Goal: Task Accomplishment & Management: Use online tool/utility

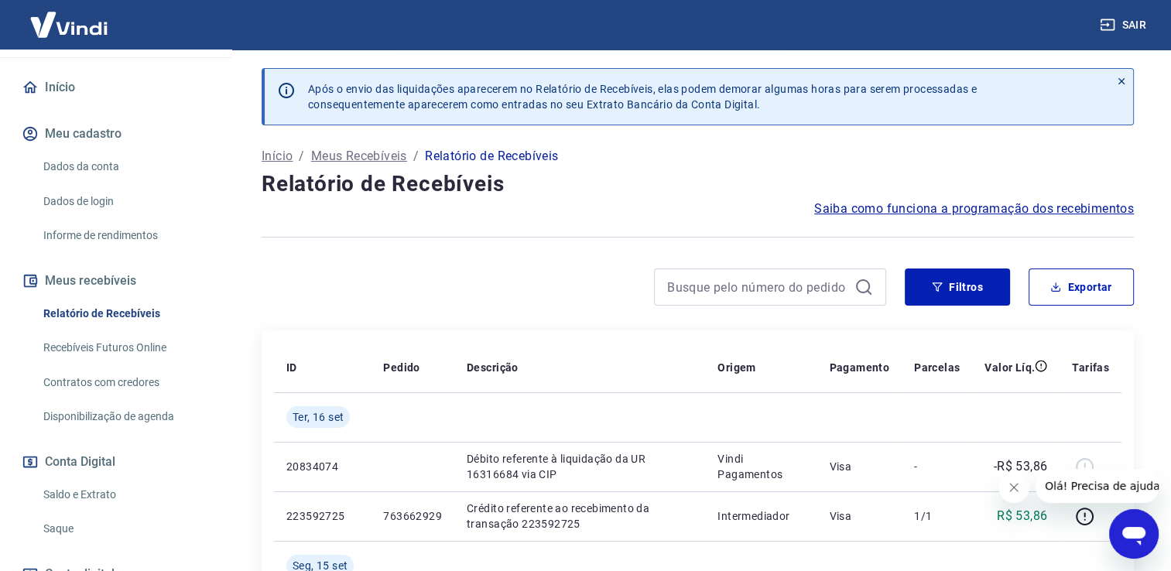
scroll to position [232, 0]
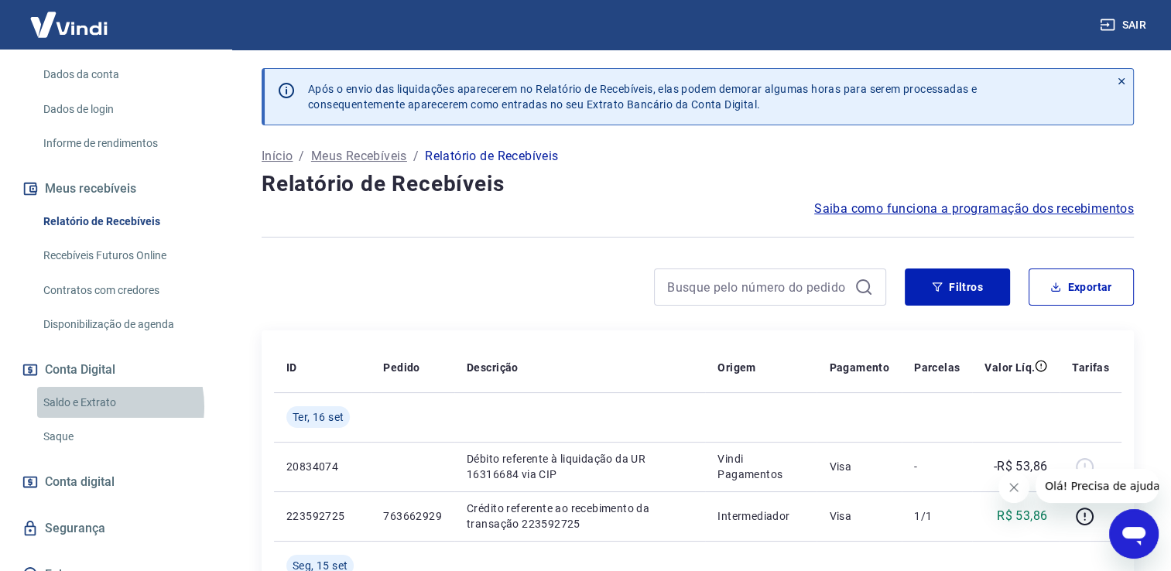
click at [93, 406] on link "Saldo e Extrato" at bounding box center [125, 403] width 176 height 32
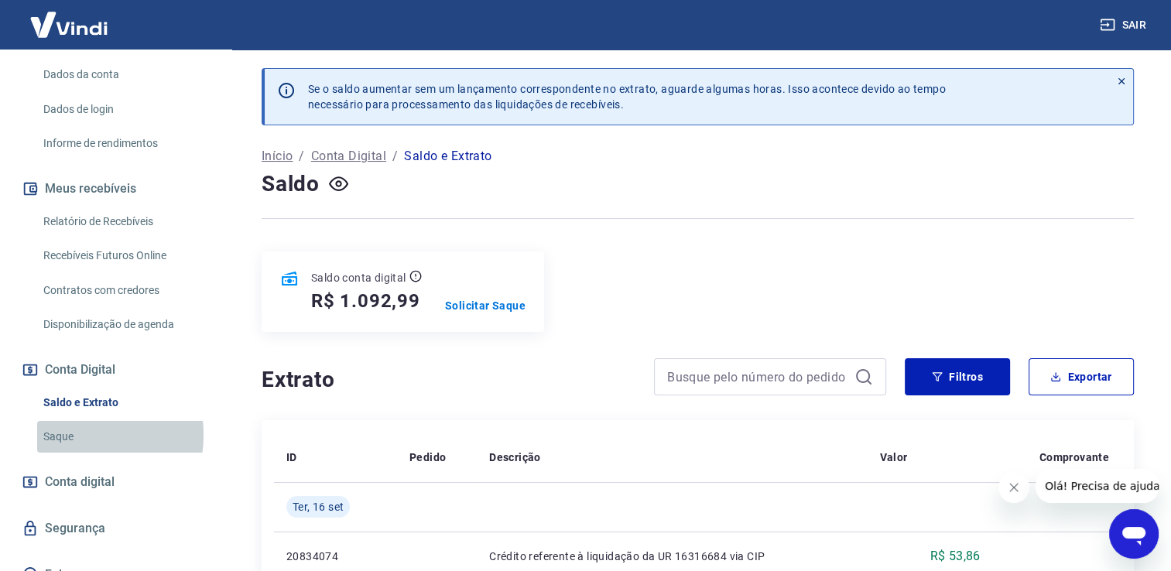
click at [69, 435] on link "Saque" at bounding box center [125, 437] width 176 height 32
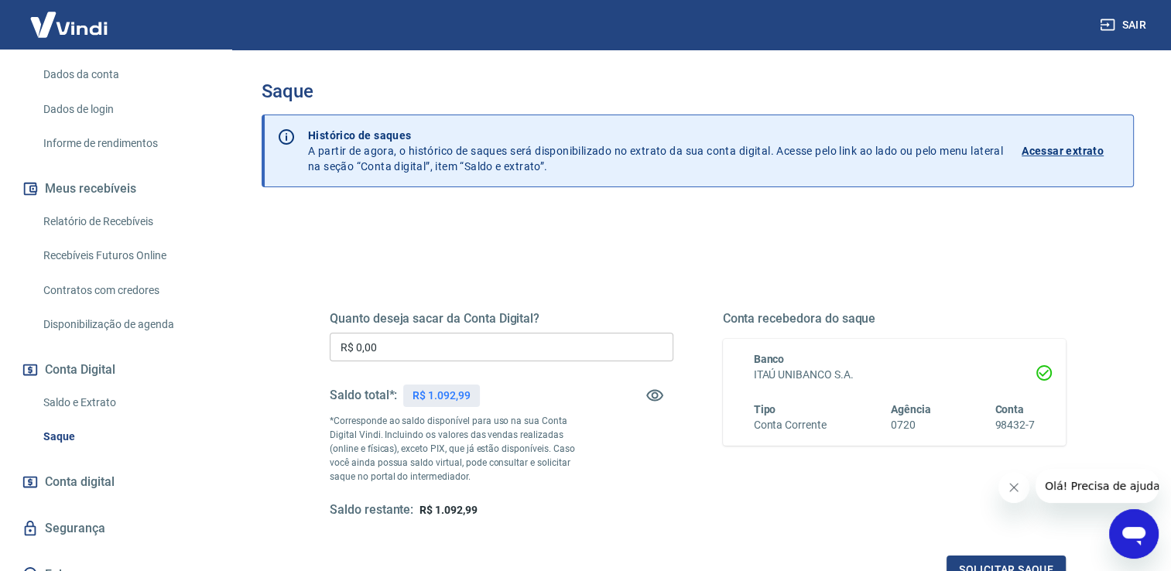
click at [421, 355] on input "R$ 0,00" at bounding box center [502, 347] width 344 height 29
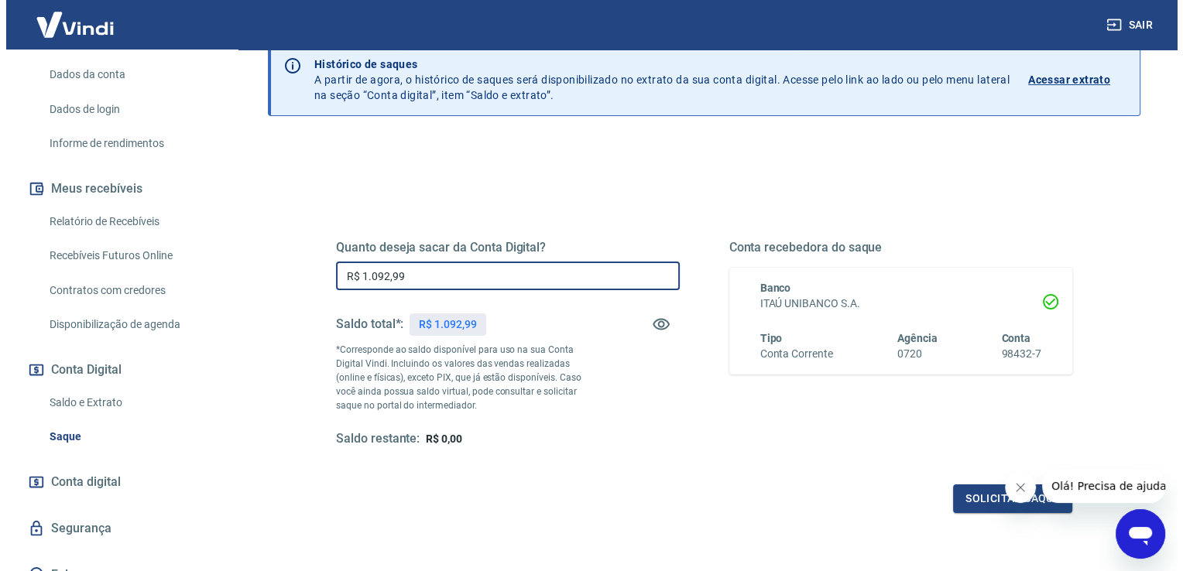
scroll to position [155, 0]
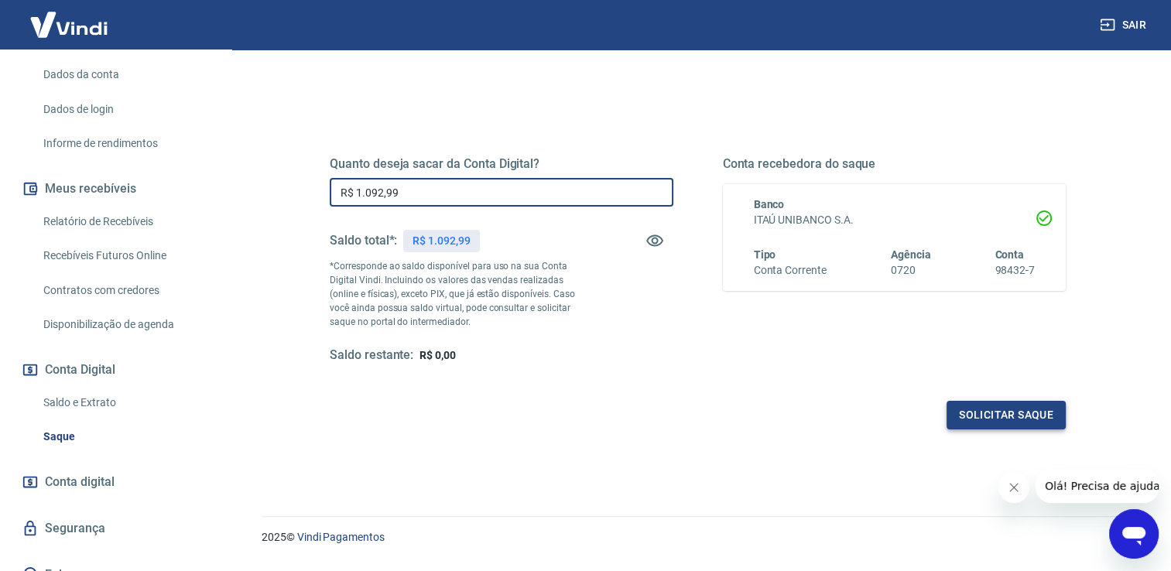
type input "R$ 1.092,99"
click at [1029, 410] on button "Solicitar saque" at bounding box center [1006, 415] width 119 height 29
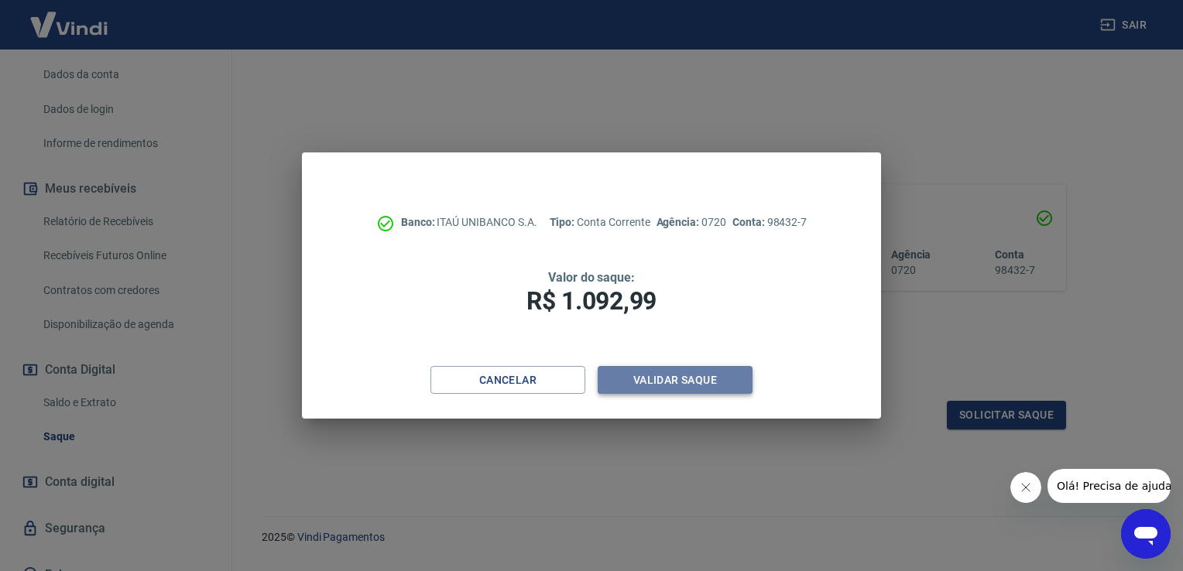
click at [663, 382] on button "Validar saque" at bounding box center [675, 380] width 155 height 29
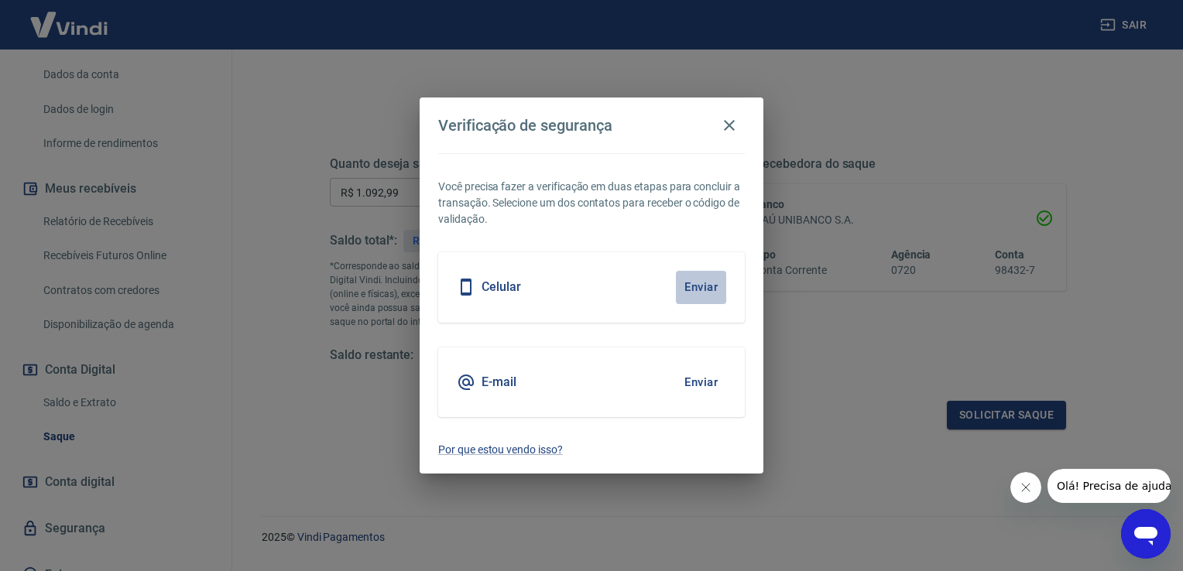
click at [712, 289] on button "Enviar" at bounding box center [701, 287] width 50 height 33
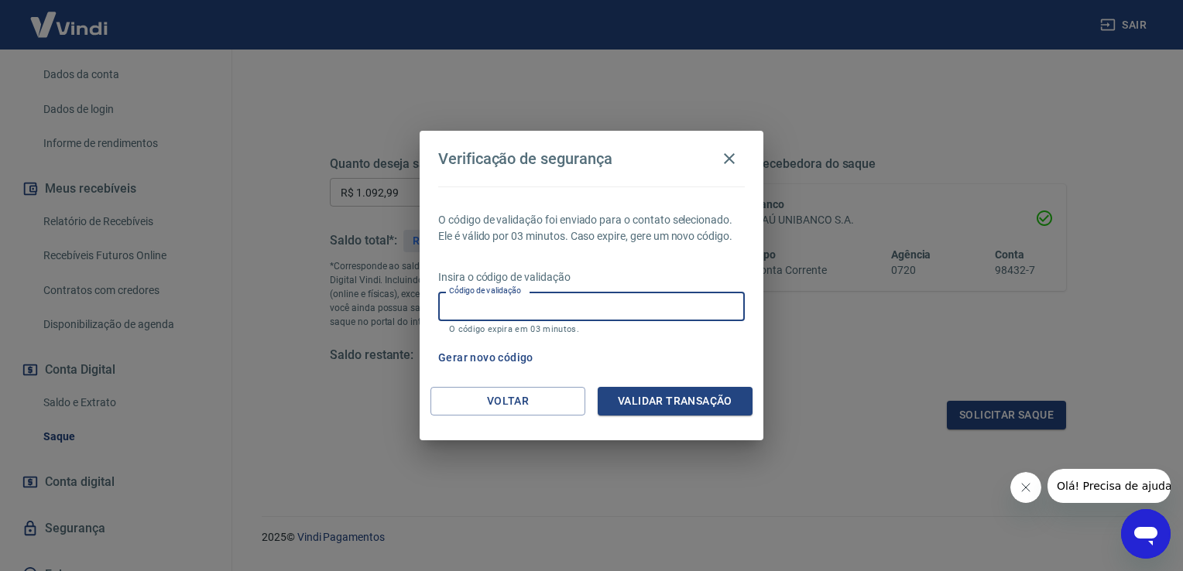
click at [588, 307] on input "Código de validação" at bounding box center [591, 306] width 307 height 29
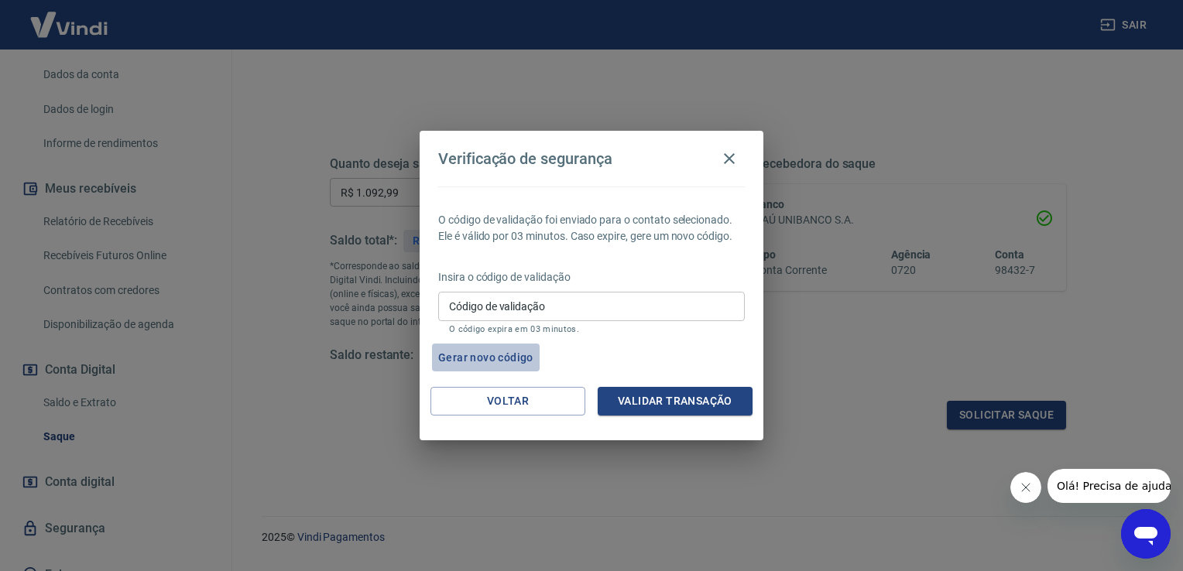
click at [485, 361] on button "Gerar novo código" at bounding box center [486, 358] width 108 height 29
click at [479, 361] on button "Gerar novo código" at bounding box center [486, 358] width 108 height 29
click at [498, 358] on button "Gerar novo código" at bounding box center [486, 358] width 108 height 29
click at [516, 354] on button "Gerar novo código" at bounding box center [486, 358] width 108 height 29
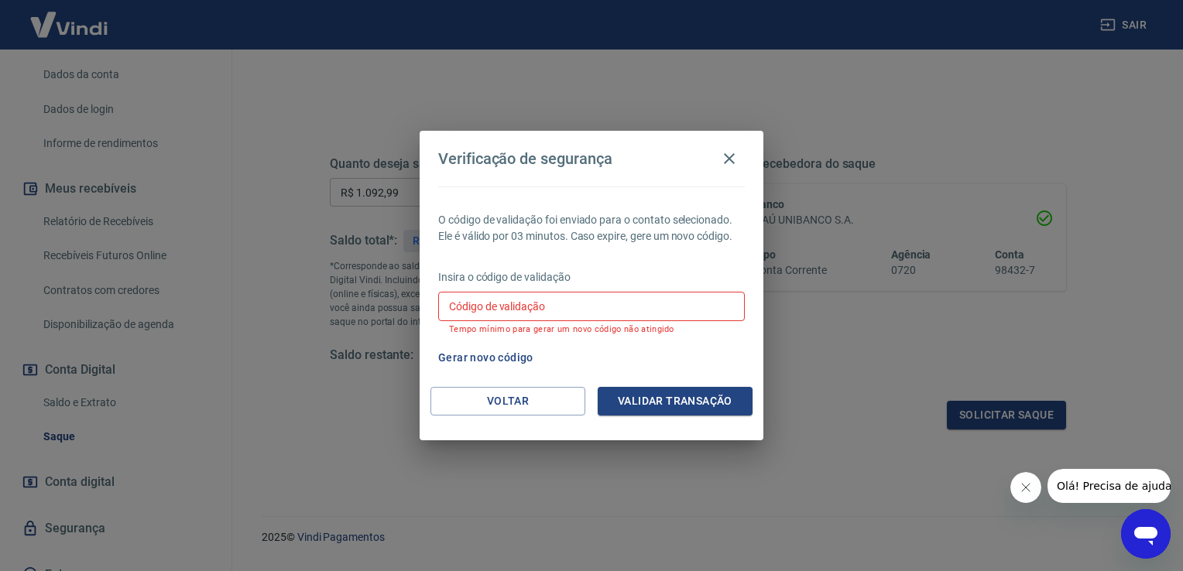
click at [497, 357] on button "Gerar novo código" at bounding box center [486, 358] width 108 height 29
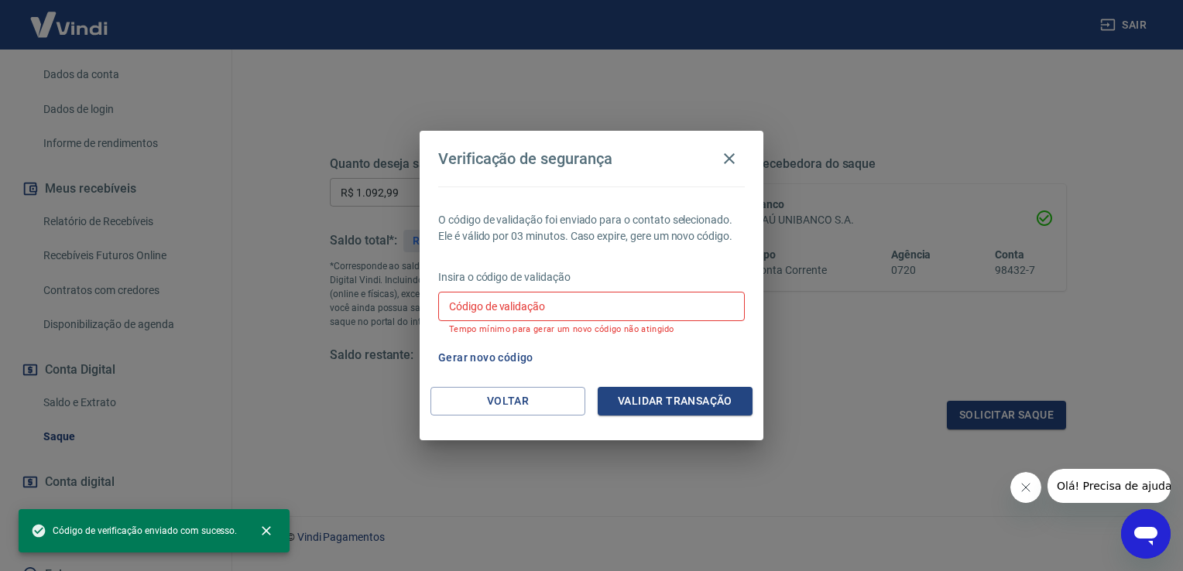
click at [528, 306] on input "Código de validação" at bounding box center [591, 306] width 307 height 29
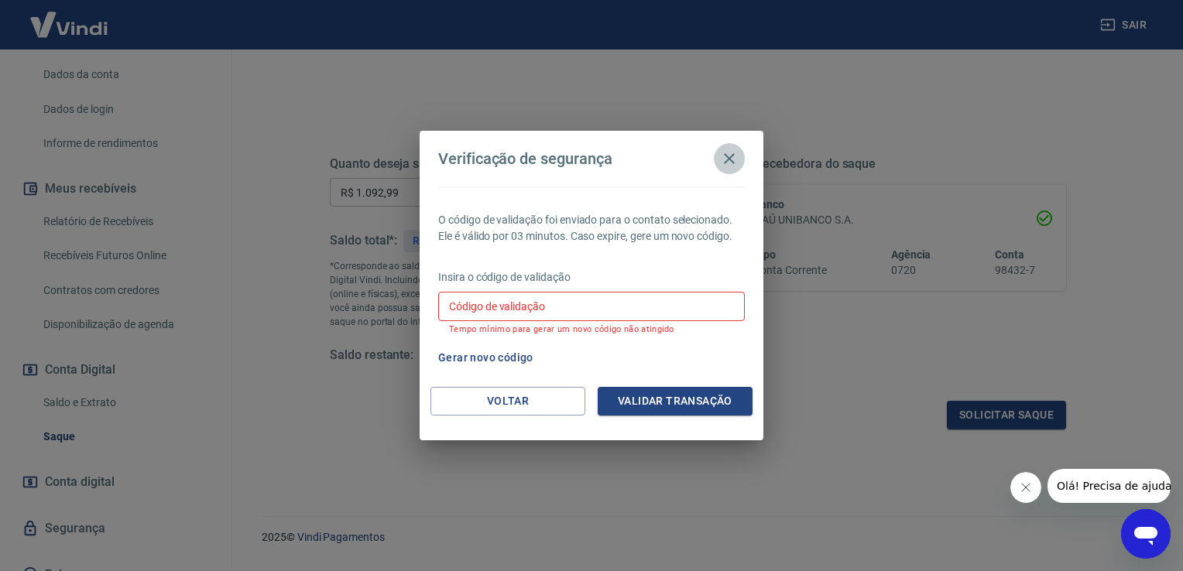
click at [731, 159] on icon "button" at bounding box center [729, 158] width 19 height 19
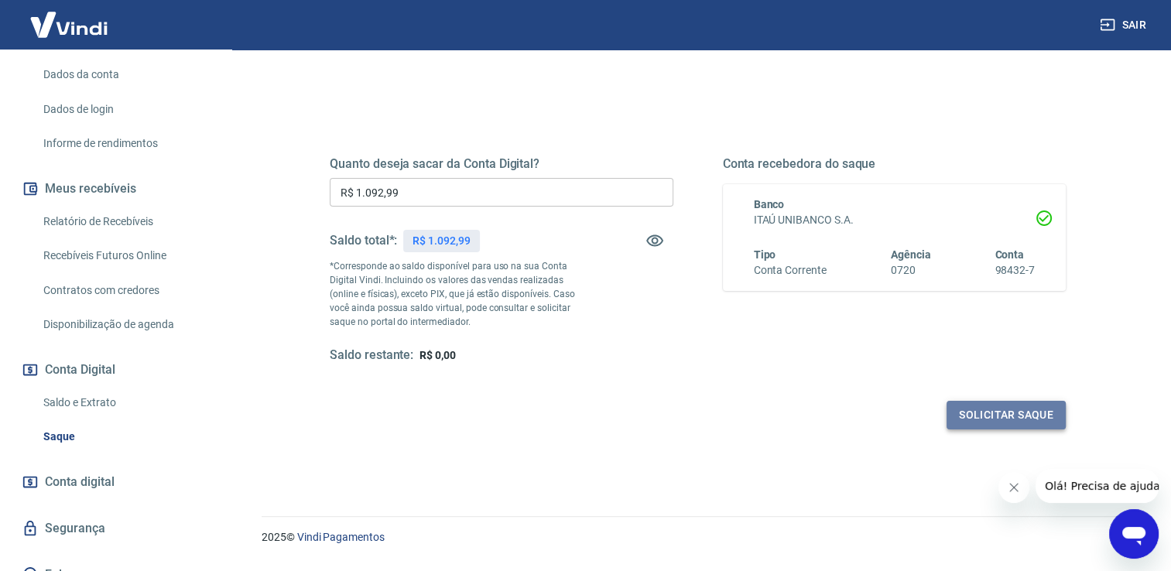
click at [957, 420] on button "Solicitar saque" at bounding box center [1006, 415] width 119 height 29
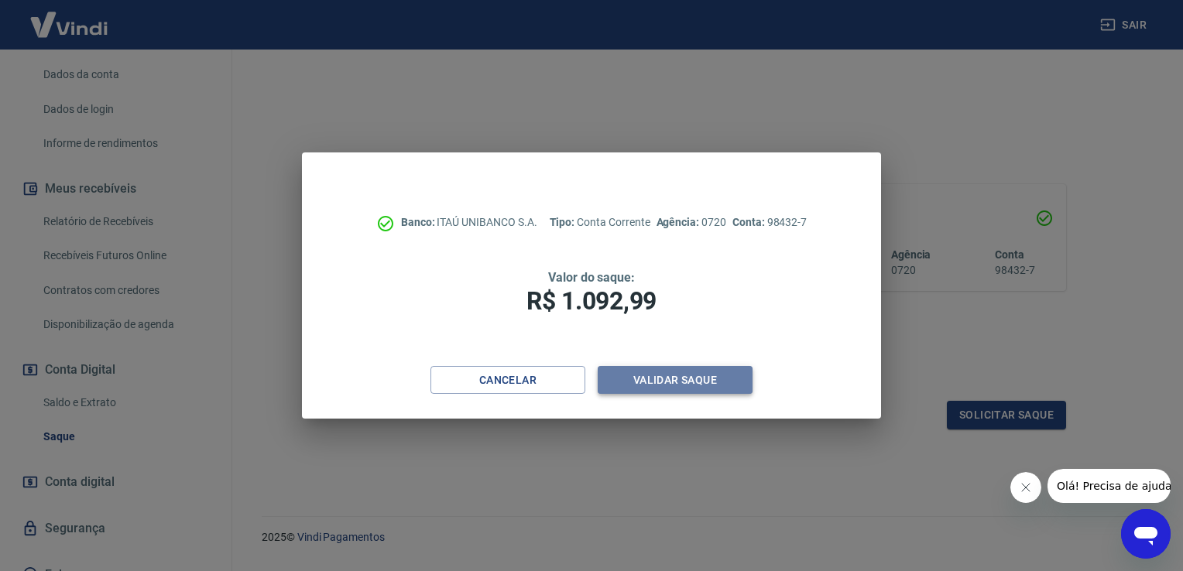
click at [690, 376] on button "Validar saque" at bounding box center [675, 380] width 155 height 29
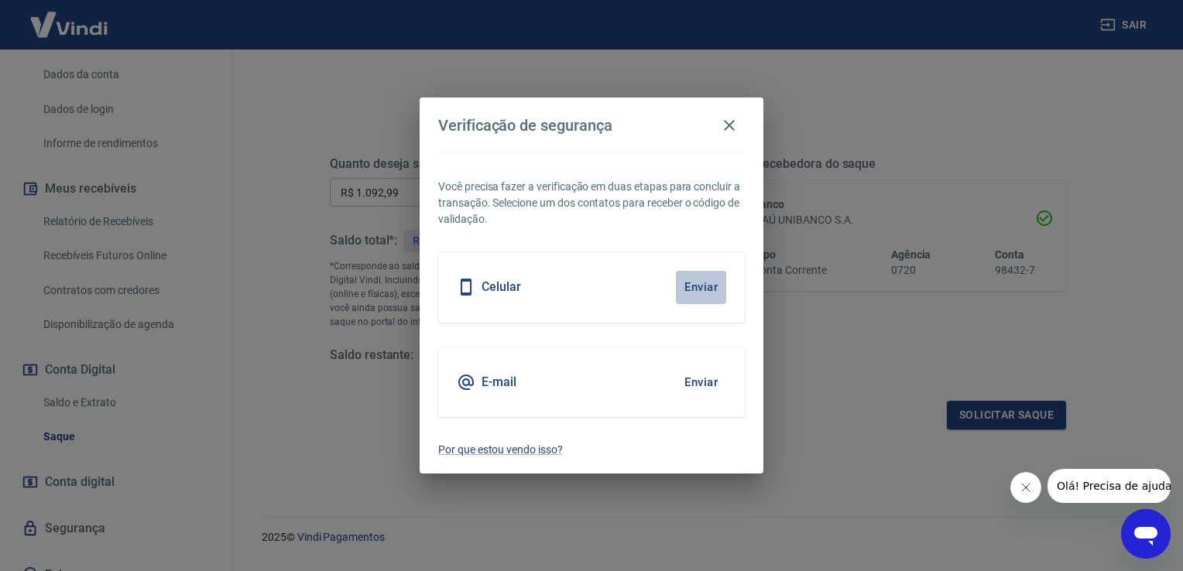
click at [707, 293] on button "Enviar" at bounding box center [701, 287] width 50 height 33
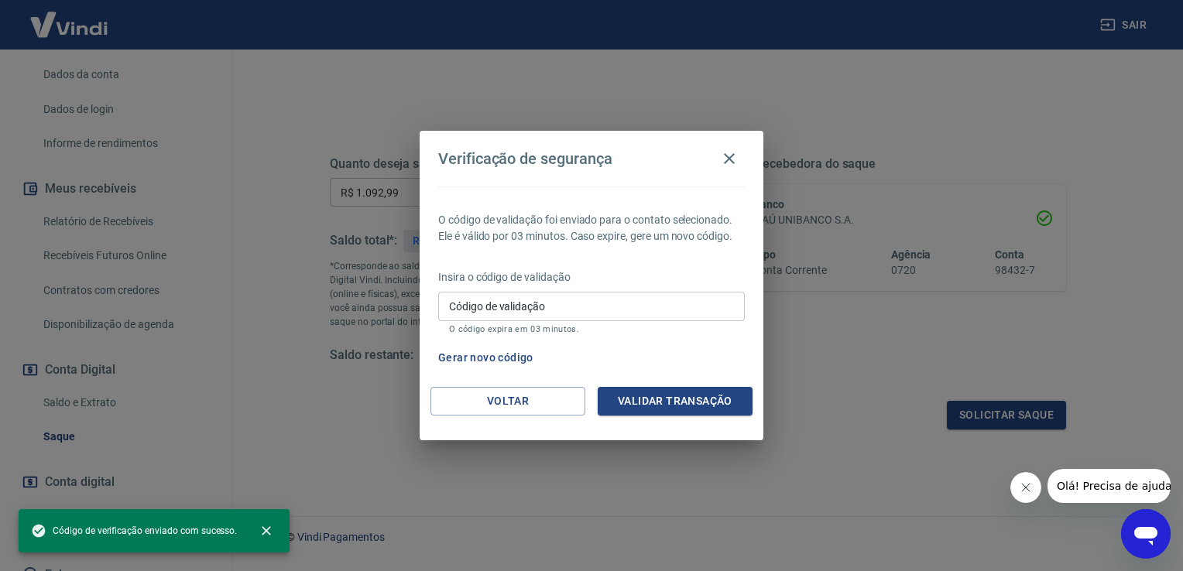
click at [473, 359] on button "Gerar novo código" at bounding box center [486, 358] width 108 height 29
click at [652, 400] on button "Validar transação" at bounding box center [675, 401] width 155 height 29
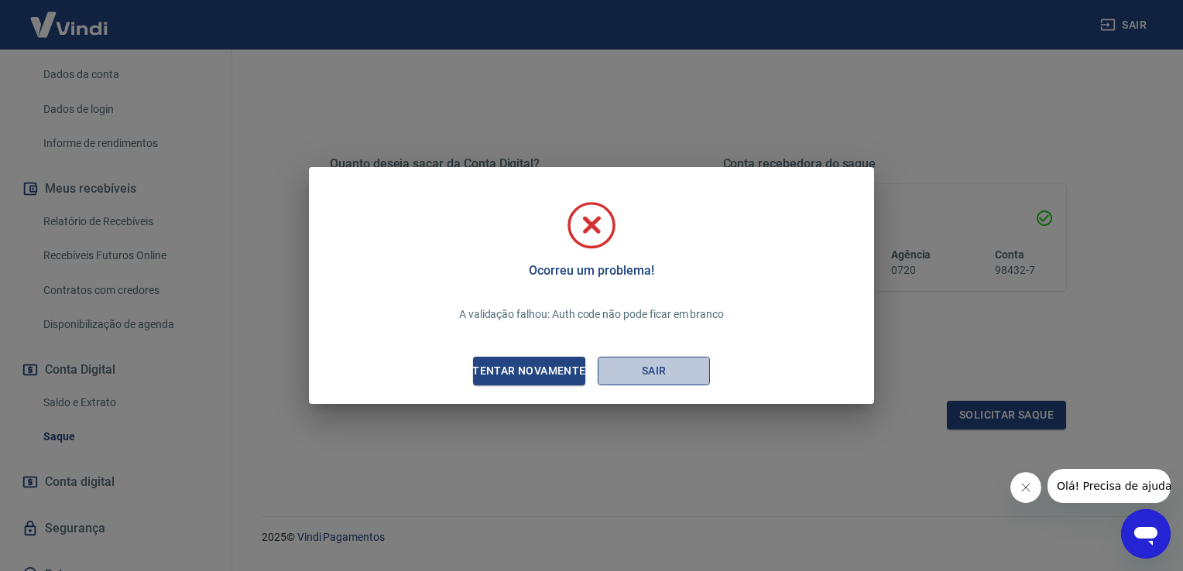
click at [650, 371] on button "Sair" at bounding box center [654, 371] width 112 height 29
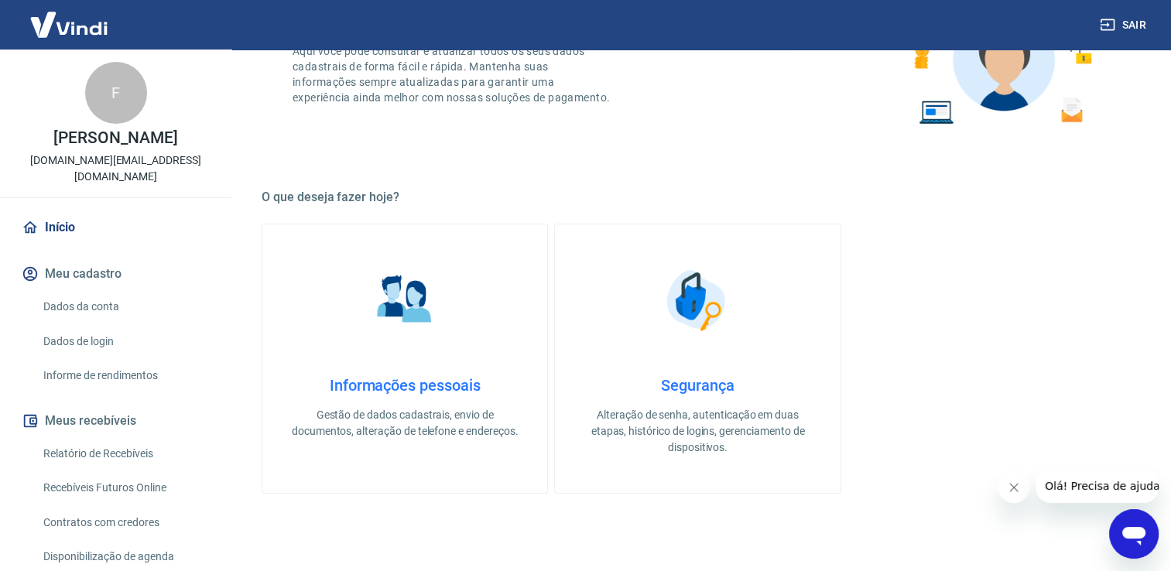
scroll to position [155, 0]
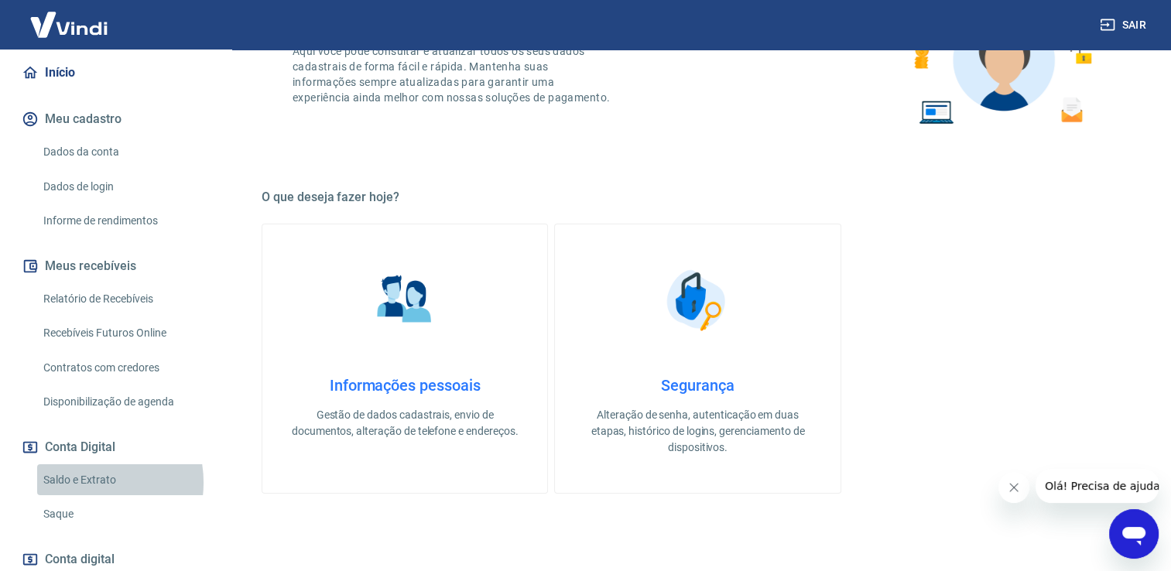
click at [88, 482] on link "Saldo e Extrato" at bounding box center [125, 480] width 176 height 32
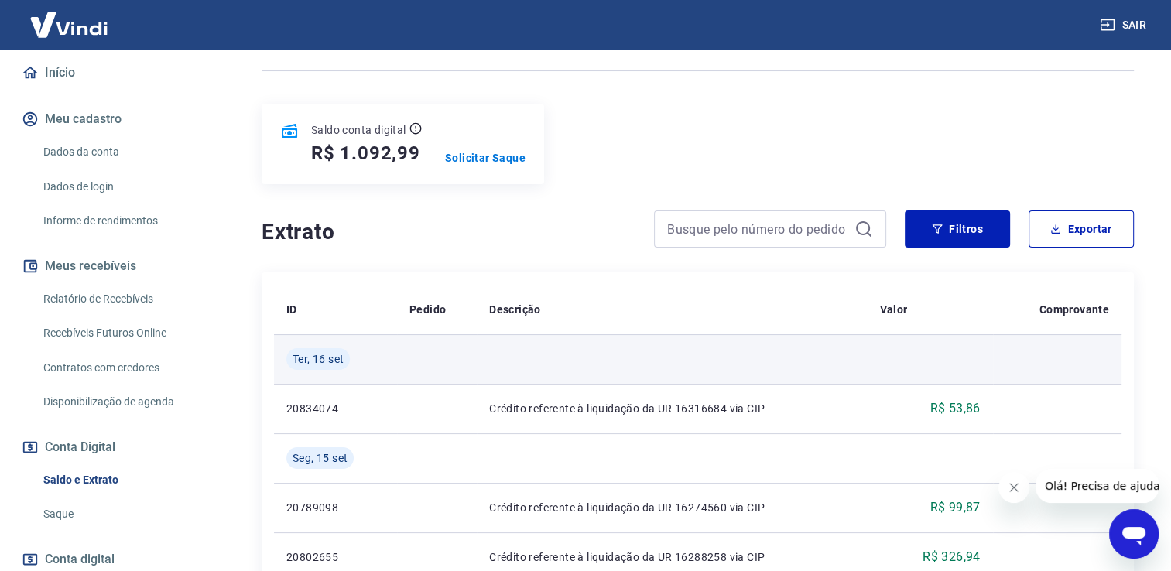
scroll to position [155, 0]
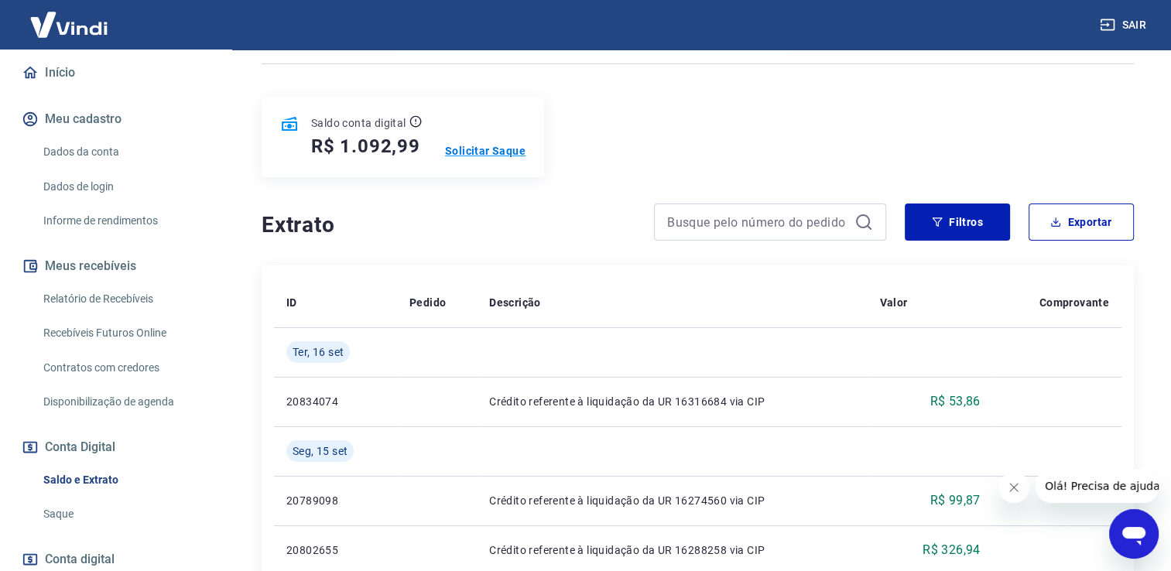
click at [495, 153] on p "Solicitar Saque" at bounding box center [485, 150] width 81 height 15
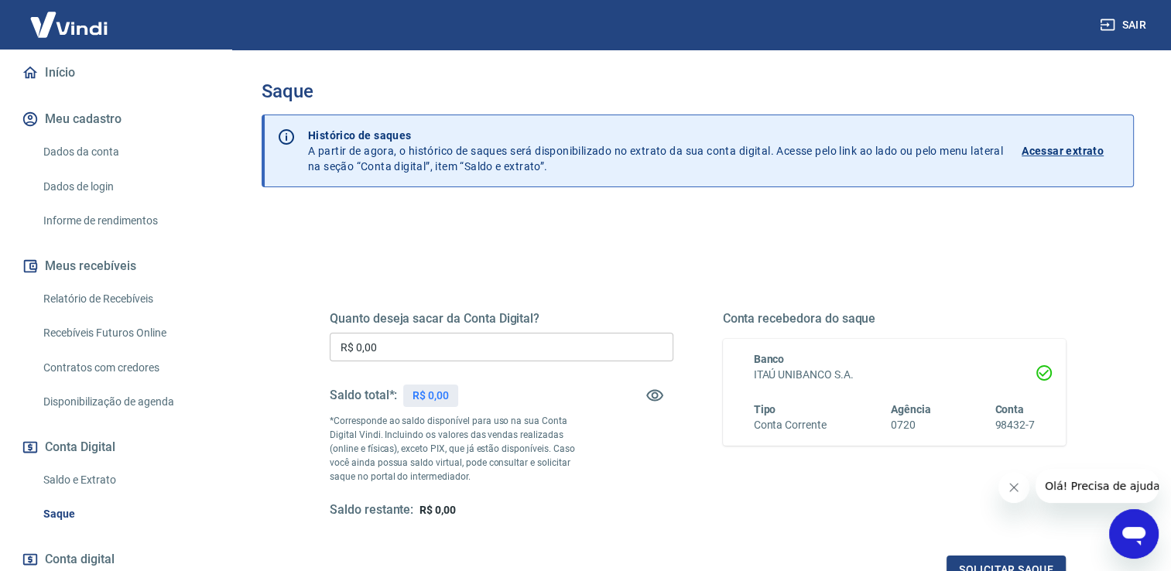
click at [444, 345] on input "R$ 0,00" at bounding box center [502, 347] width 344 height 29
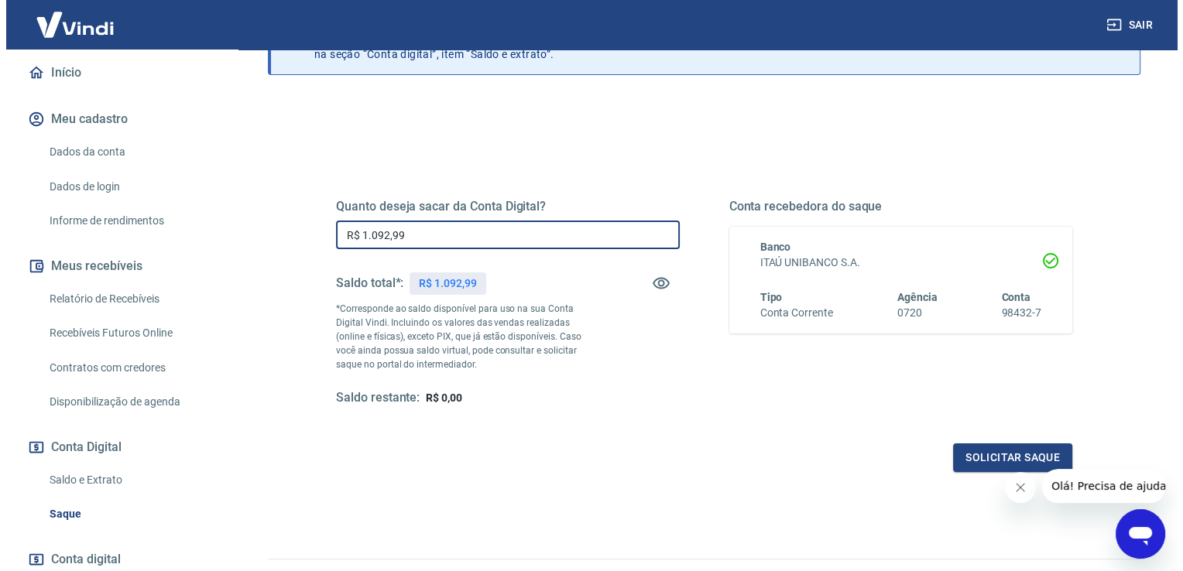
scroll to position [155, 0]
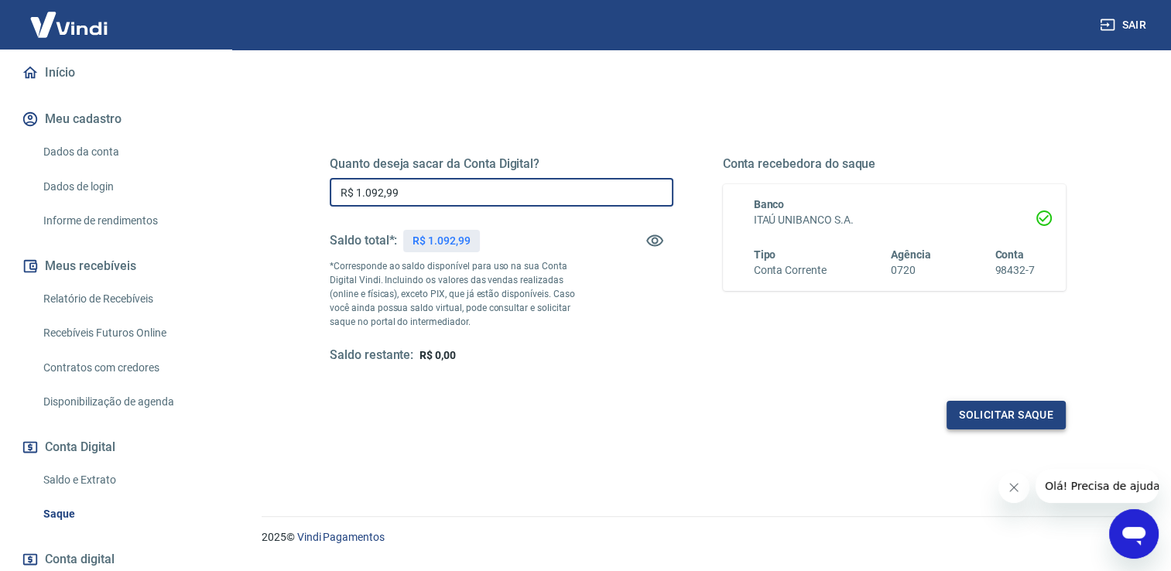
type input "R$ 1.092,99"
click at [982, 411] on button "Solicitar saque" at bounding box center [1006, 415] width 119 height 29
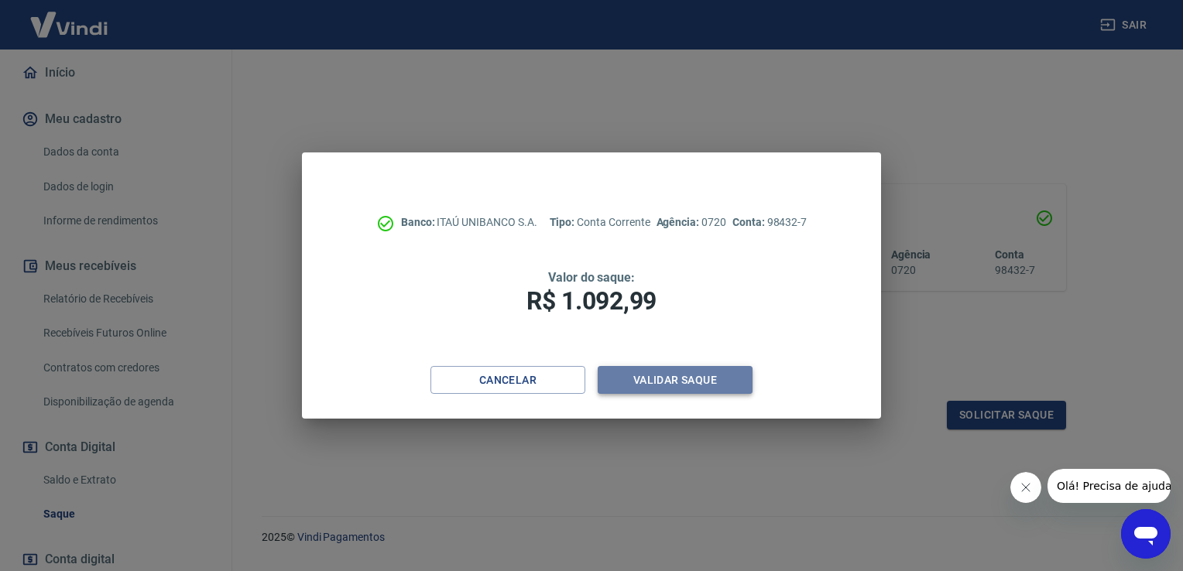
click at [655, 382] on button "Validar saque" at bounding box center [675, 380] width 155 height 29
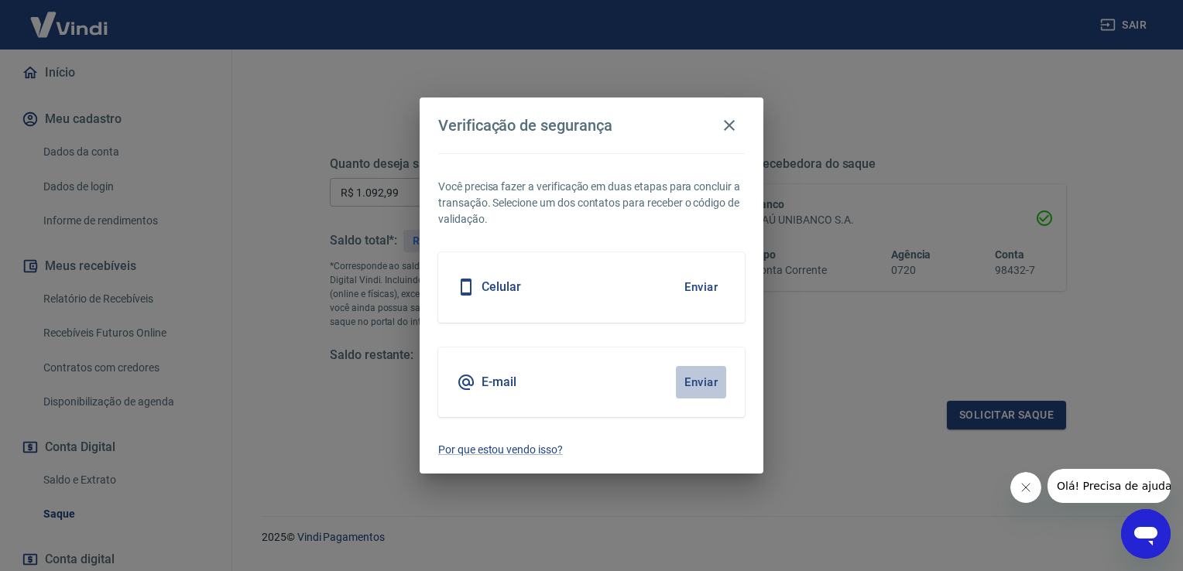
click at [712, 381] on button "Enviar" at bounding box center [701, 382] width 50 height 33
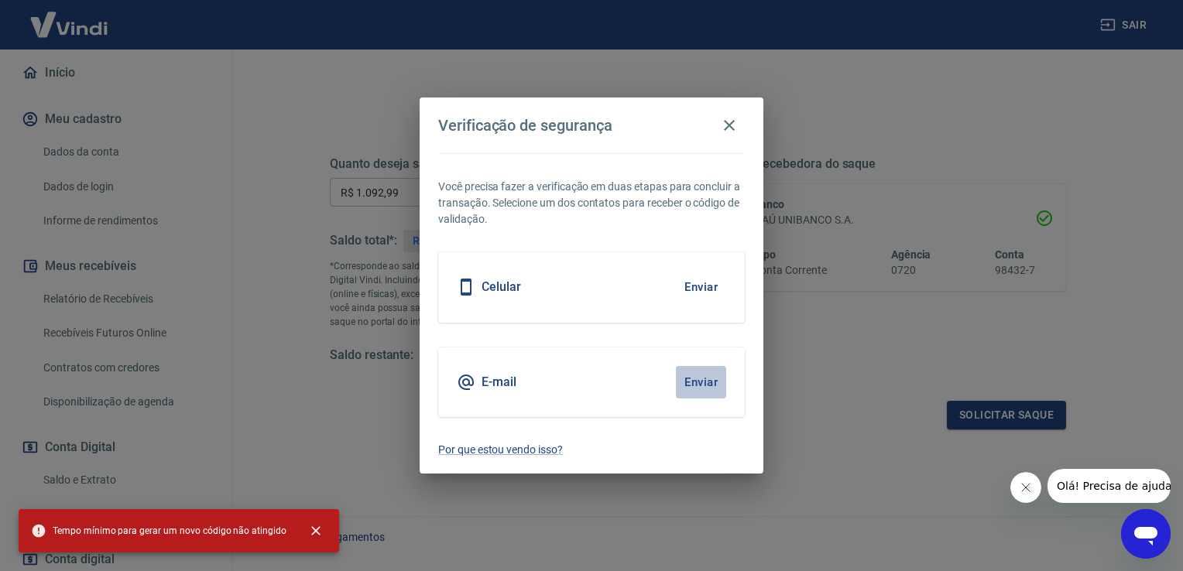
click at [690, 385] on button "Enviar" at bounding box center [701, 382] width 50 height 33
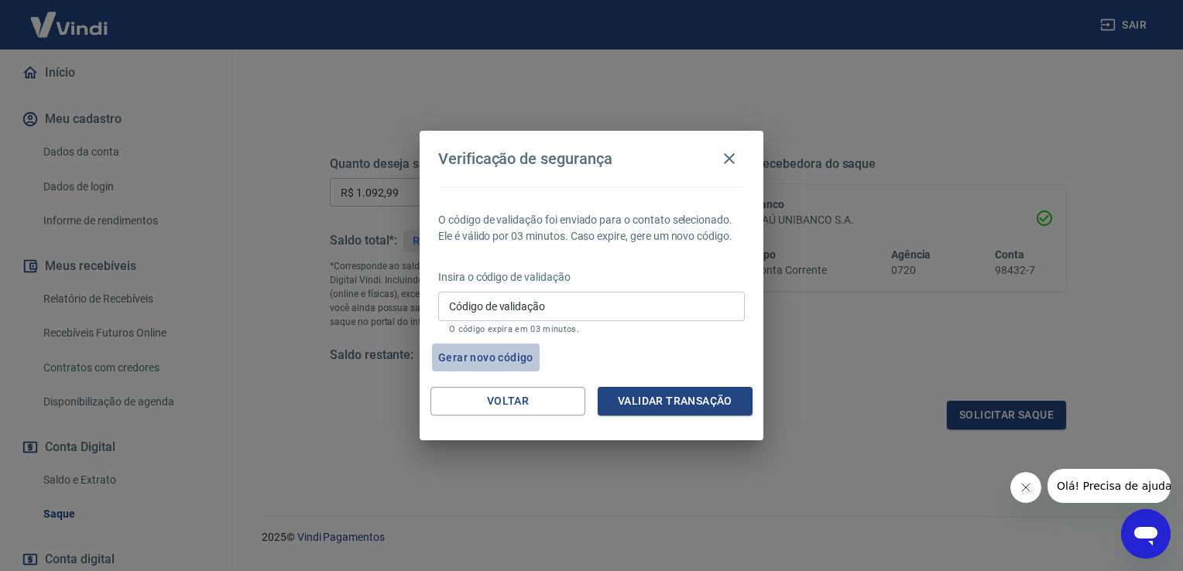
click at [451, 360] on button "Gerar novo código" at bounding box center [486, 358] width 108 height 29
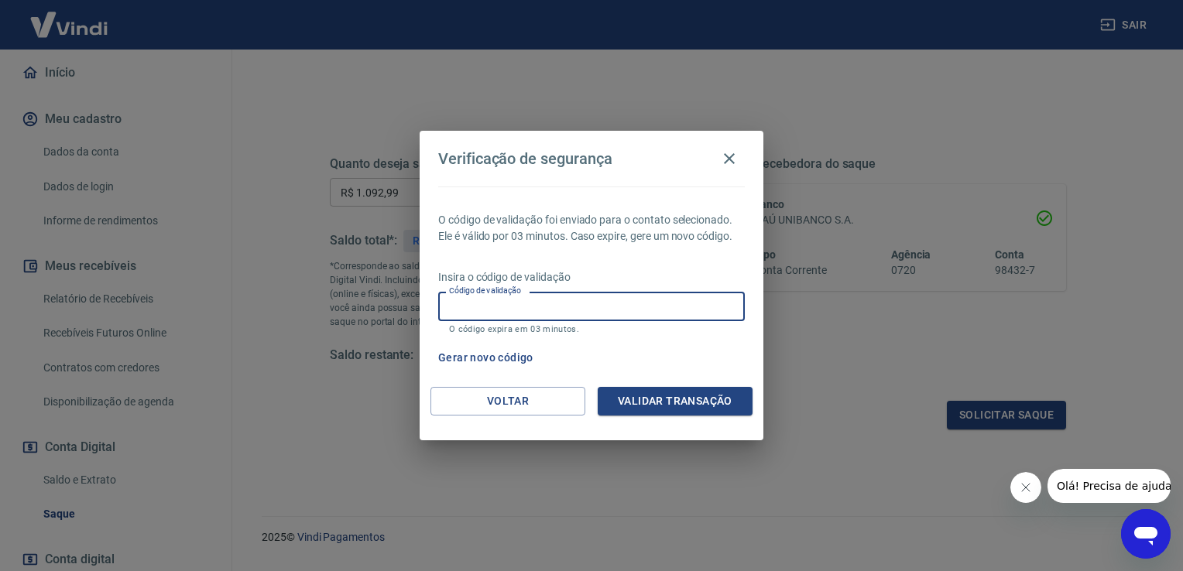
click at [532, 310] on input "Código de validação" at bounding box center [591, 306] width 307 height 29
click at [735, 160] on icon "button" at bounding box center [729, 158] width 19 height 19
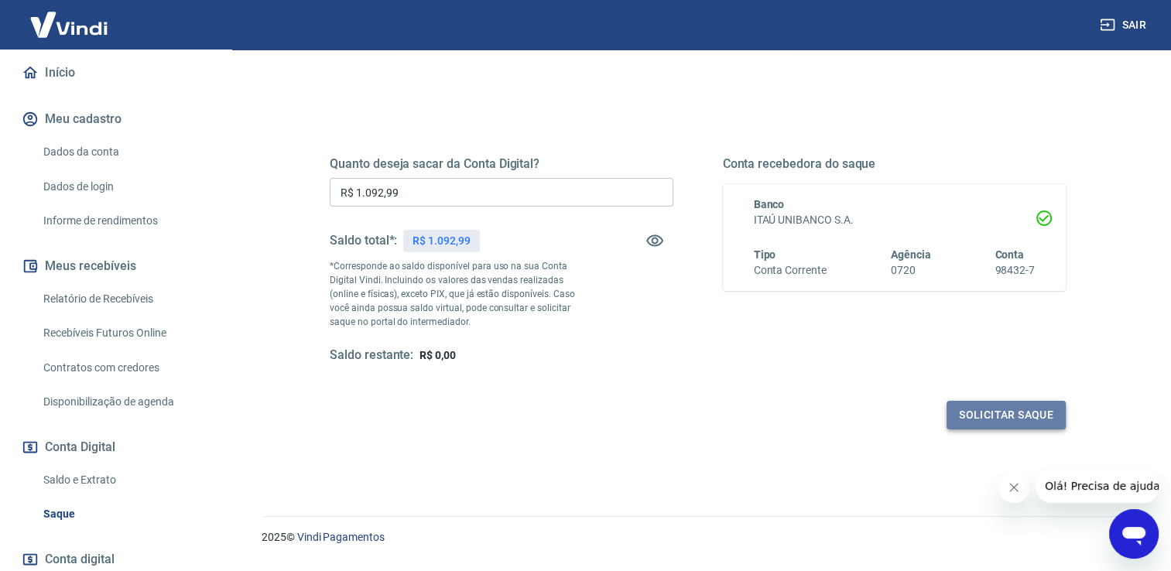
click at [1012, 410] on button "Solicitar saque" at bounding box center [1006, 415] width 119 height 29
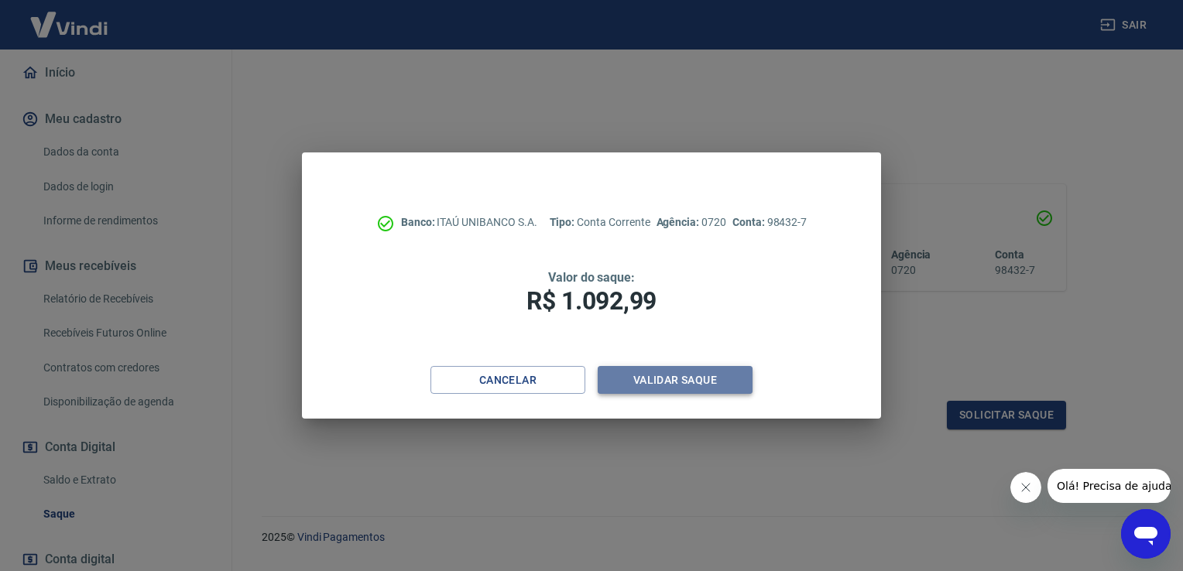
click at [700, 382] on button "Validar saque" at bounding box center [675, 380] width 155 height 29
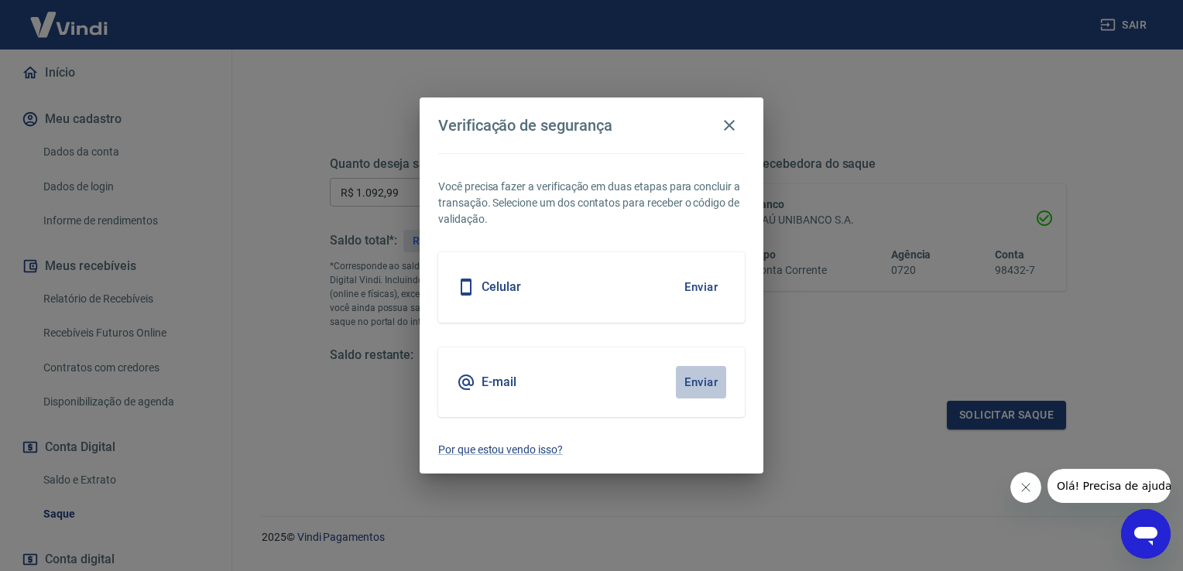
click at [700, 382] on button "Enviar" at bounding box center [701, 382] width 50 height 33
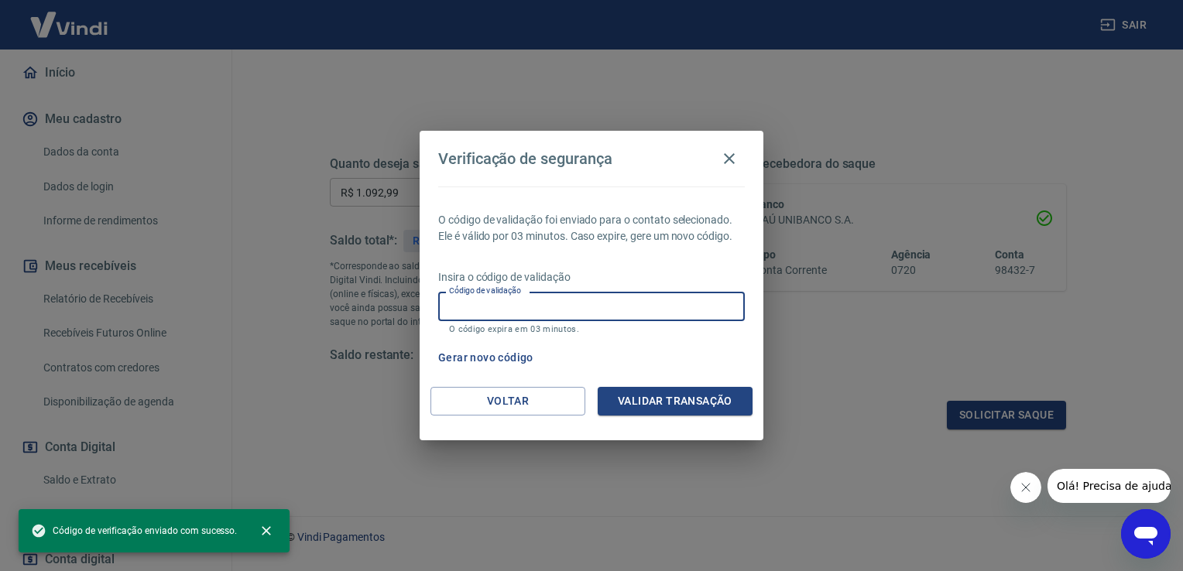
click at [512, 313] on input "Código de validação" at bounding box center [591, 306] width 307 height 29
paste input "390770"
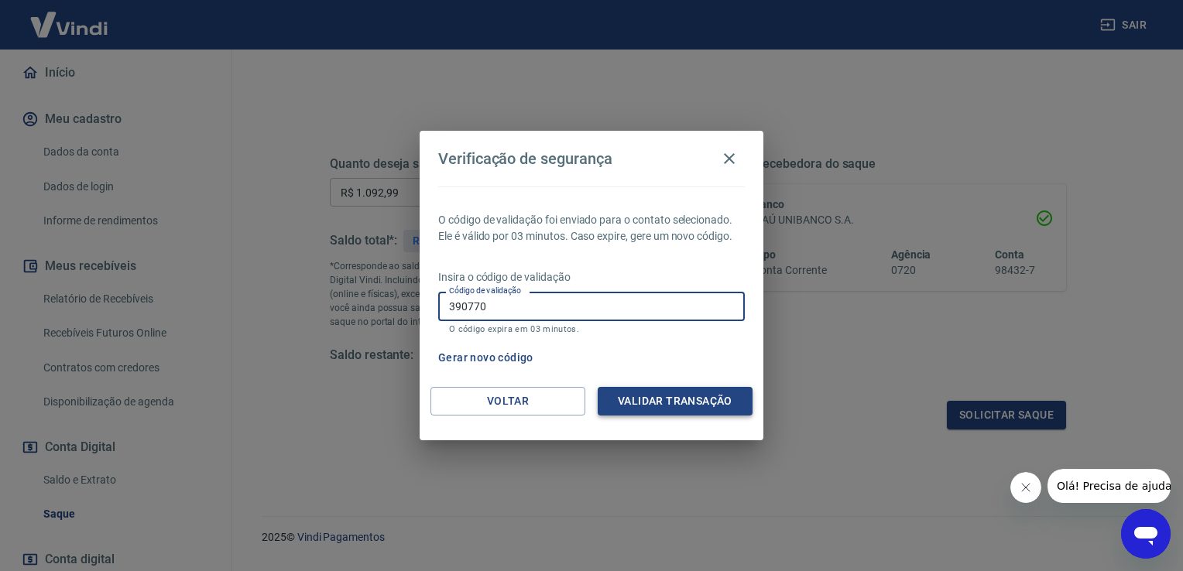
type input "390770"
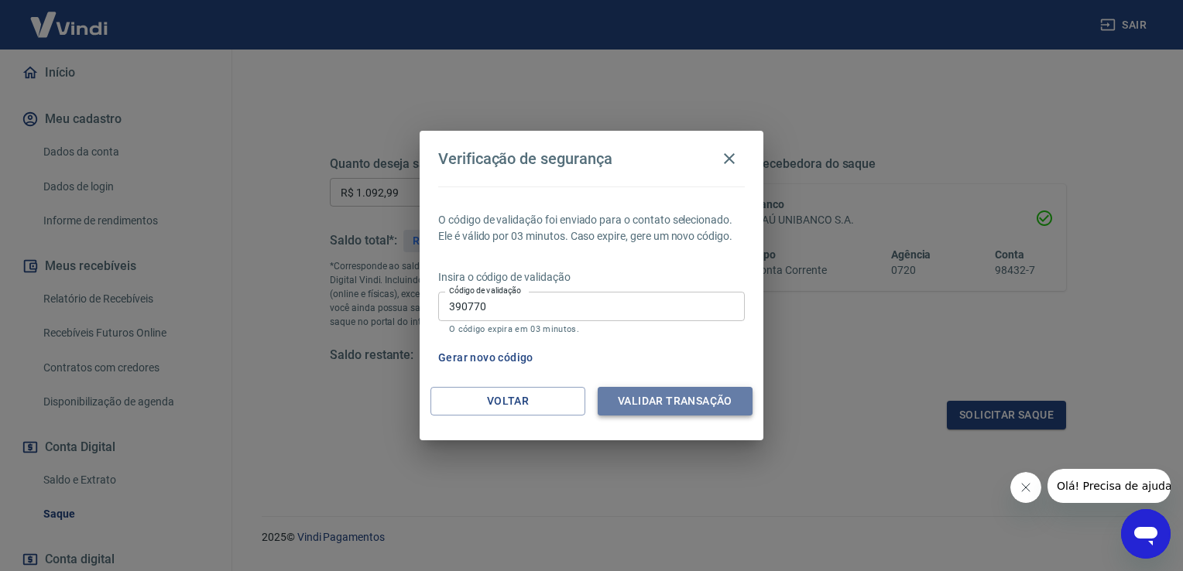
click at [621, 388] on button "Validar transação" at bounding box center [675, 401] width 155 height 29
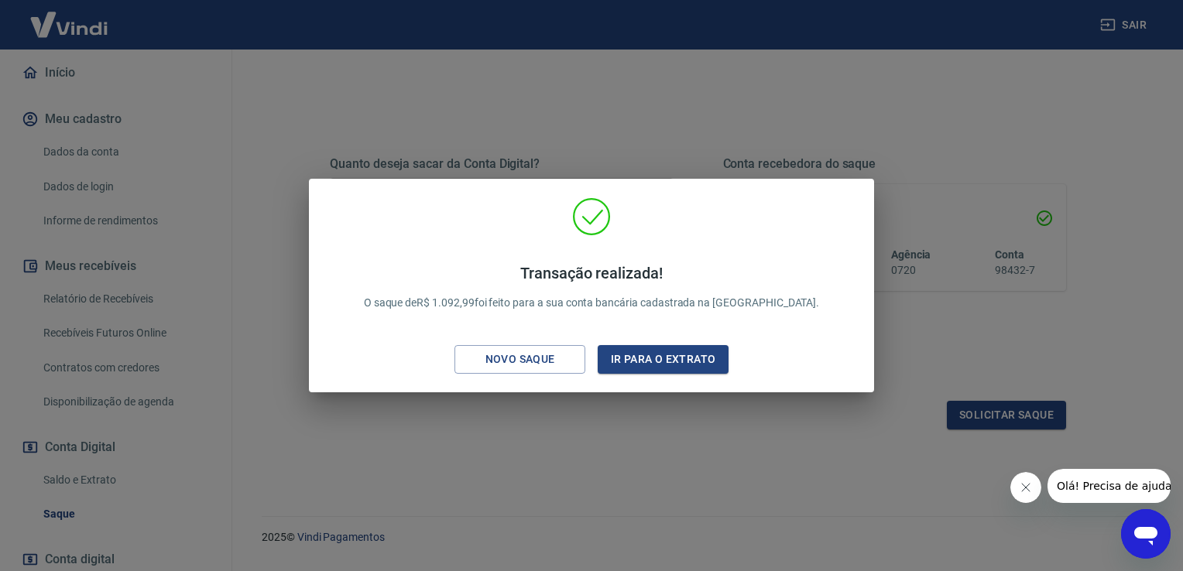
click at [876, 473] on div "Transação realizada! O saque de R$ 1.092,99 foi feito para a sua conta bancária…" at bounding box center [591, 285] width 1183 height 571
